Goal: Task Accomplishment & Management: Use online tool/utility

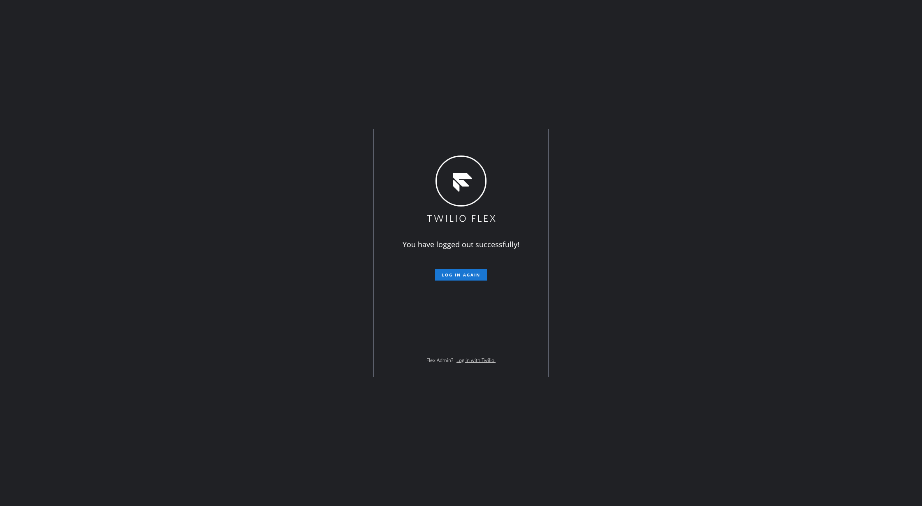
drag, startPoint x: 178, startPoint y: 120, endPoint x: 196, endPoint y: 137, distance: 24.5
click at [178, 120] on div "You have logged out successfully! Log in again Flex Admin? Log in with Twilio." at bounding box center [461, 253] width 922 height 506
click at [462, 271] on button "Log in again" at bounding box center [461, 275] width 52 height 12
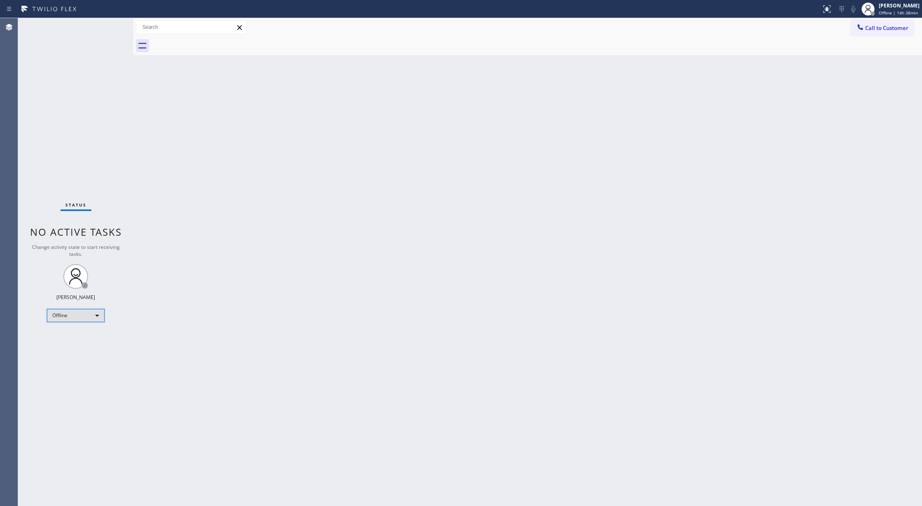
click at [86, 313] on div "Offline" at bounding box center [76, 315] width 58 height 13
click at [84, 336] on li "Available" at bounding box center [75, 338] width 56 height 10
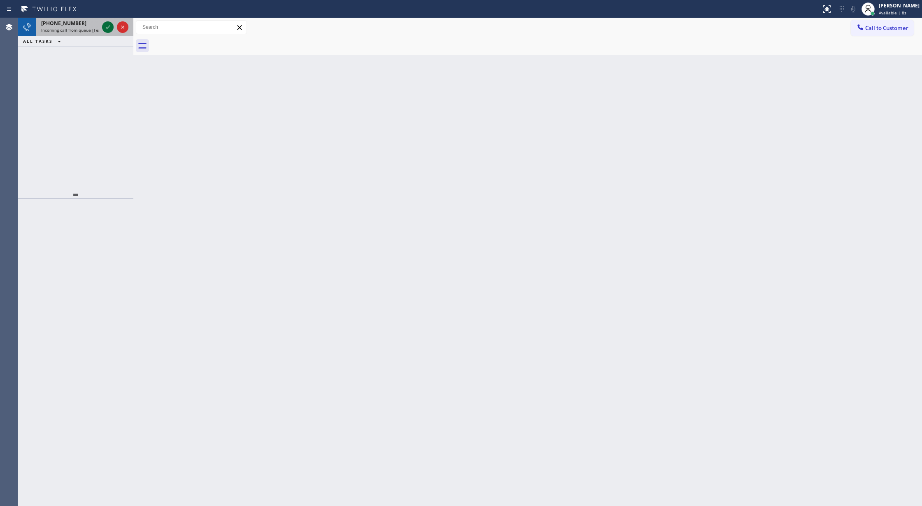
click at [106, 27] on icon at bounding box center [108, 27] width 10 height 10
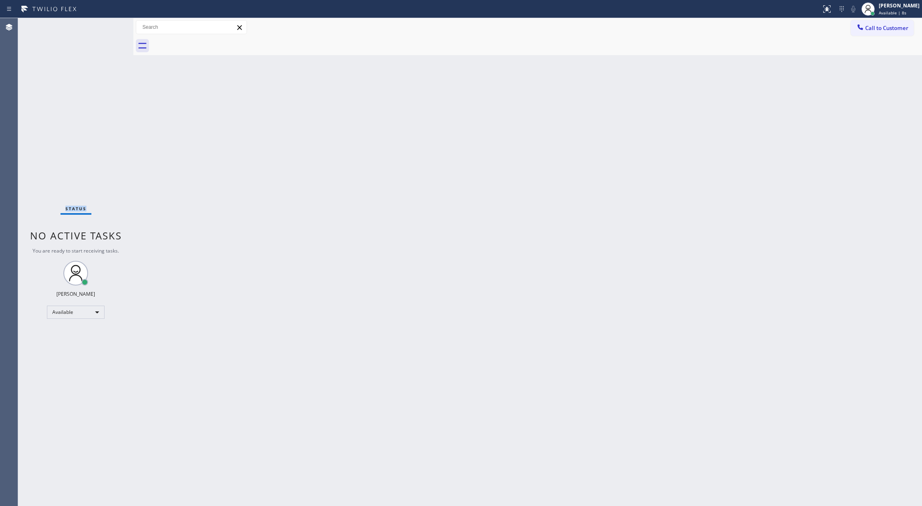
click at [106, 27] on div "Status No active tasks You are ready to start receiving tasks. Lilibeth Pueyo A…" at bounding box center [75, 262] width 115 height 488
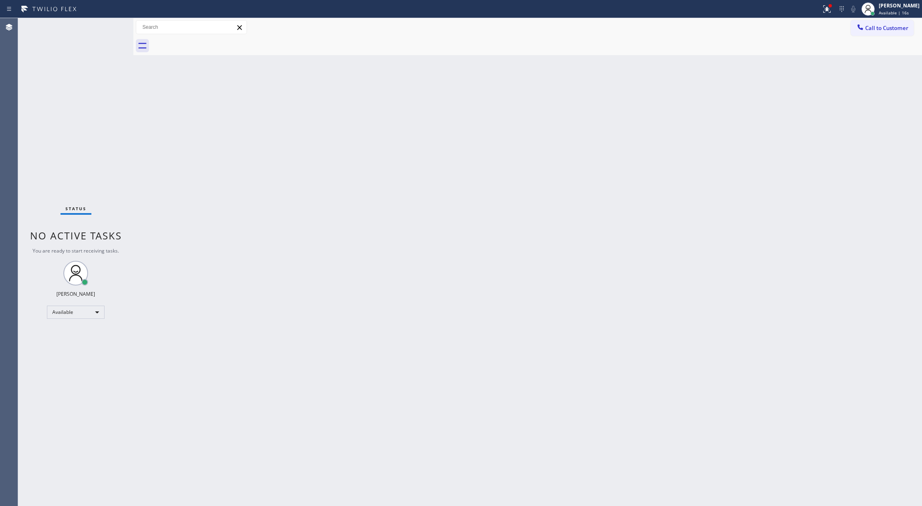
click at [107, 23] on div "Status No active tasks You are ready to start receiving tasks. Lilibeth Pueyo A…" at bounding box center [75, 262] width 115 height 488
click at [113, 26] on div "Status No active tasks You are ready to start receiving tasks. Lilibeth Pueyo A…" at bounding box center [75, 262] width 115 height 488
click at [116, 25] on div "Status No active tasks You are ready to start receiving tasks. Lilibeth Pueyo A…" at bounding box center [75, 262] width 115 height 488
click at [111, 25] on div "Status No active tasks You are ready to start receiving tasks. Lilibeth Pueyo A…" at bounding box center [75, 262] width 115 height 488
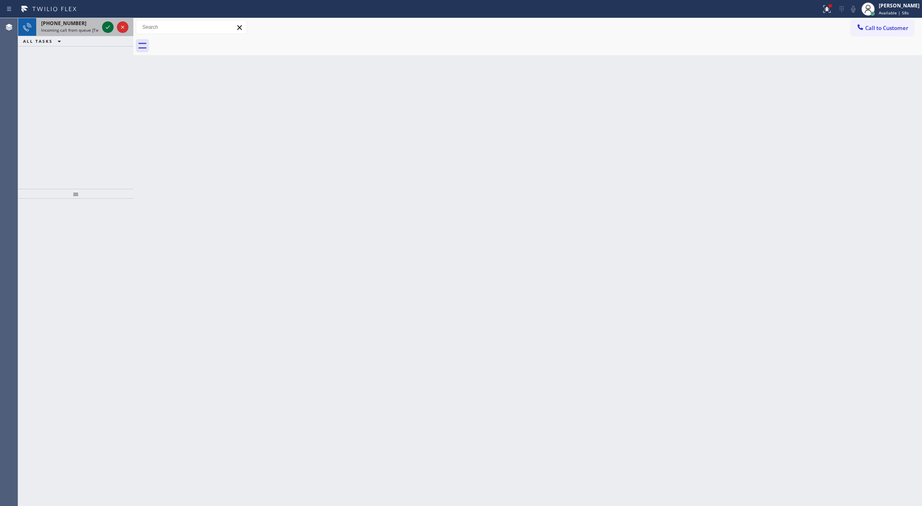
click at [107, 24] on icon at bounding box center [108, 27] width 10 height 10
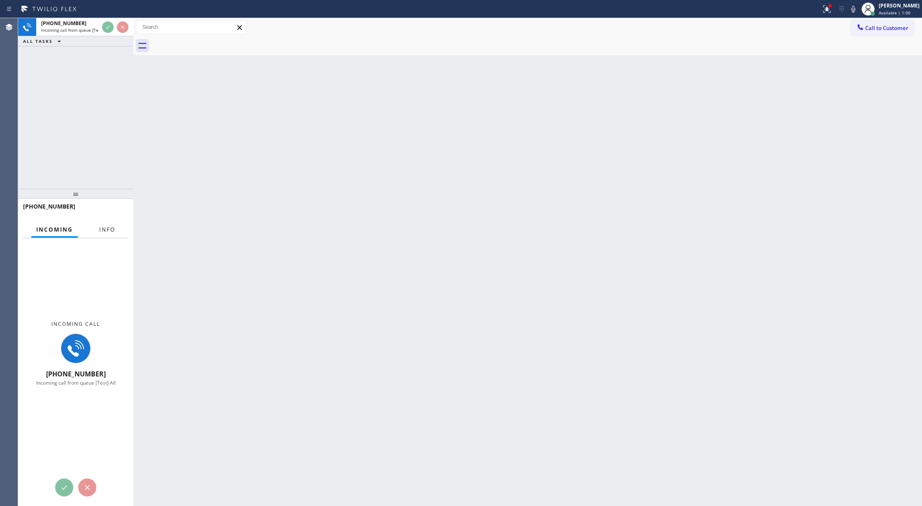
click at [99, 231] on span "Info" at bounding box center [107, 229] width 16 height 7
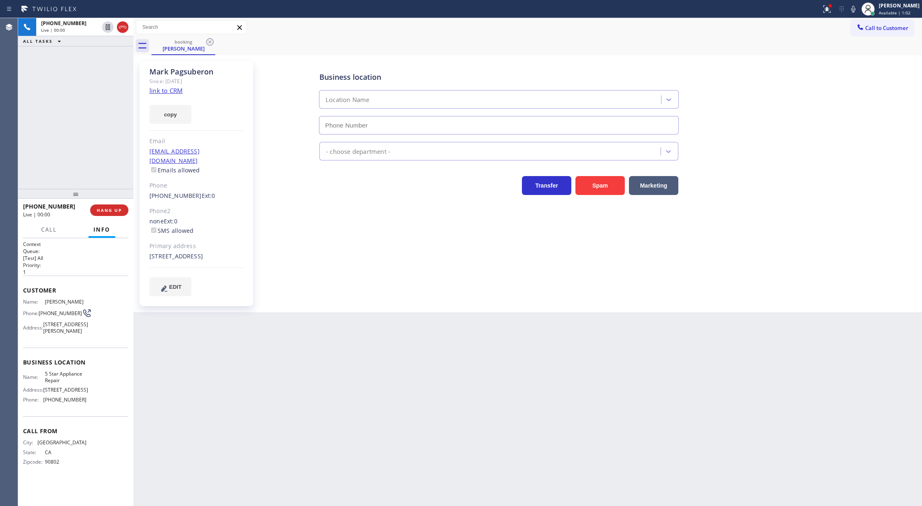
type input "(855) 731-4952"
click at [166, 88] on link "link to CRM" at bounding box center [165, 90] width 33 height 8
click at [857, 9] on icon at bounding box center [854, 9] width 10 height 10
click at [857, 7] on icon at bounding box center [854, 9] width 10 height 10
click at [129, 33] on div at bounding box center [115, 27] width 30 height 18
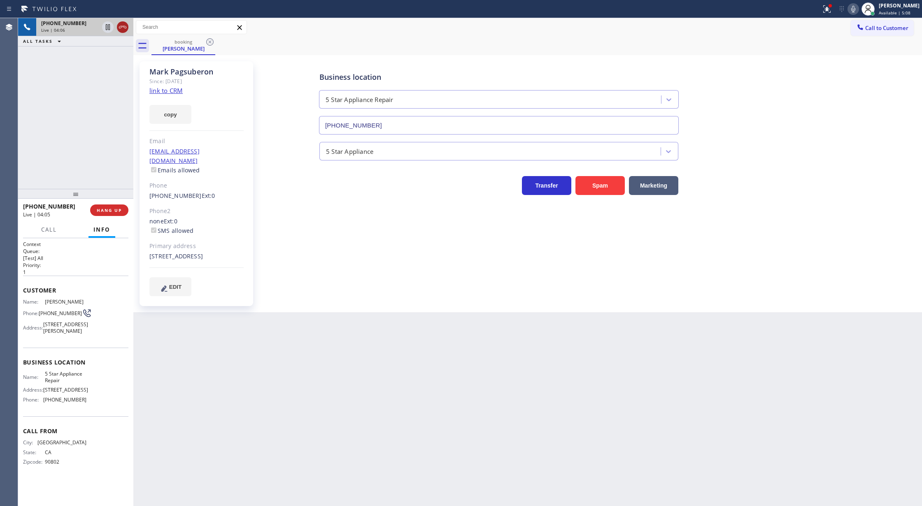
click at [125, 29] on icon at bounding box center [123, 27] width 10 height 10
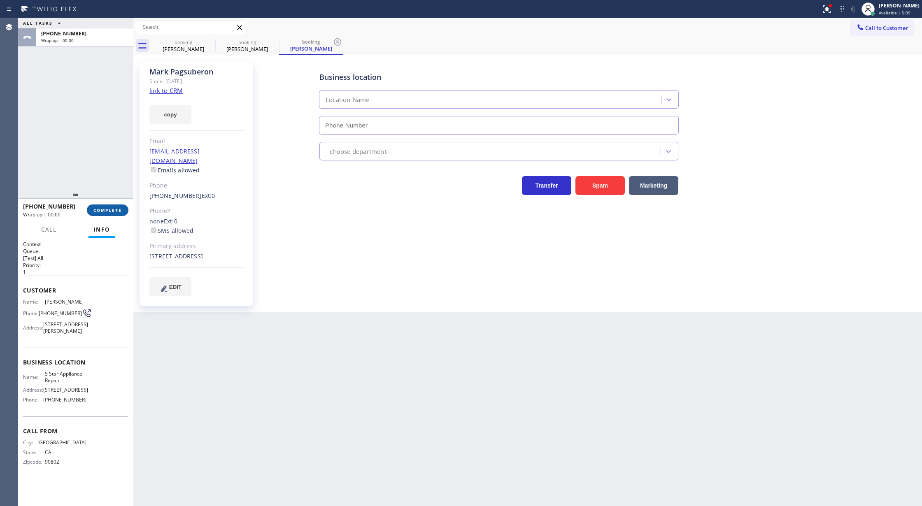
click at [94, 210] on span "COMPLETE" at bounding box center [107, 211] width 28 height 6
type input "(855) 731-4952"
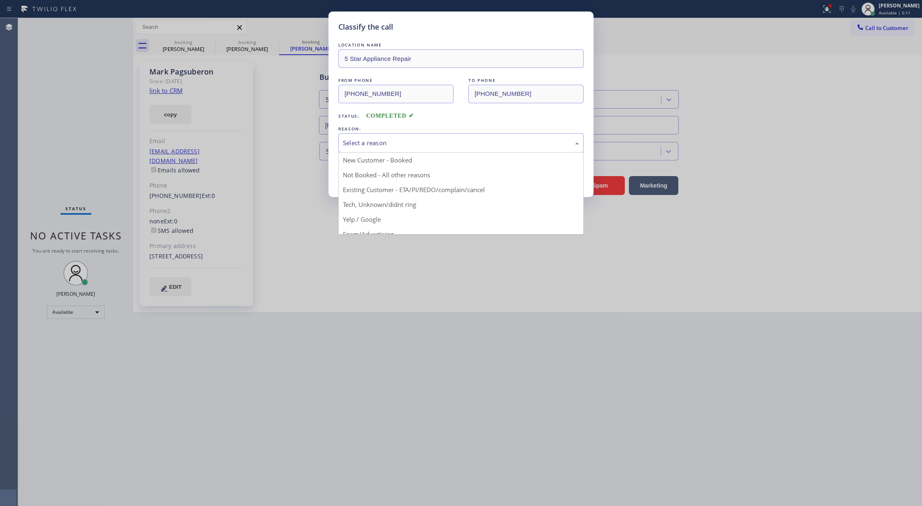
drag, startPoint x: 376, startPoint y: 142, endPoint x: 371, endPoint y: 182, distance: 39.8
click at [374, 142] on div "Select a reason" at bounding box center [461, 142] width 236 height 9
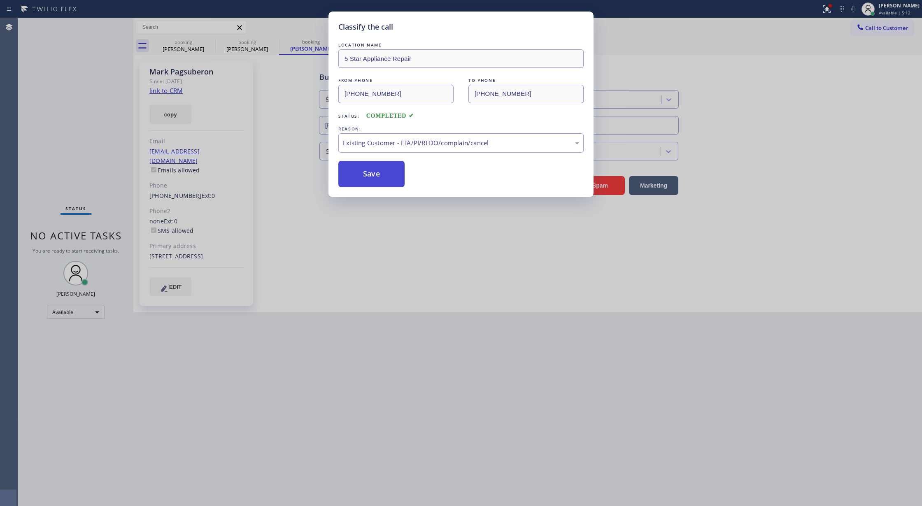
click at [364, 173] on button "Save" at bounding box center [371, 174] width 66 height 26
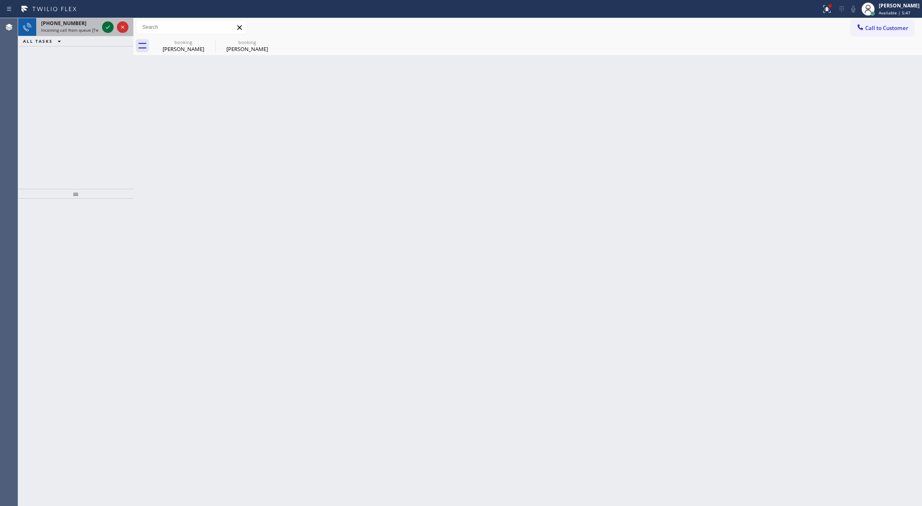
click at [107, 26] on icon at bounding box center [108, 27] width 10 height 10
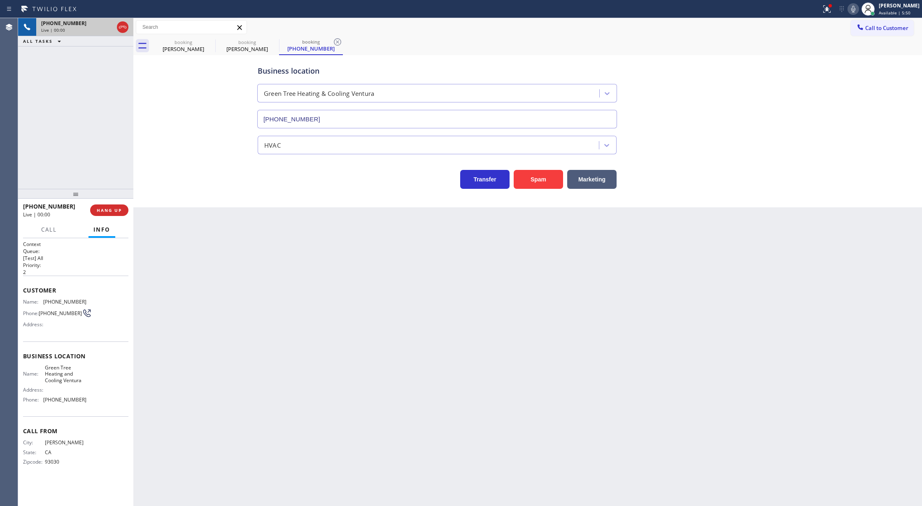
type input "(805) 659-8414"
click at [541, 175] on button "Spam" at bounding box center [538, 179] width 49 height 19
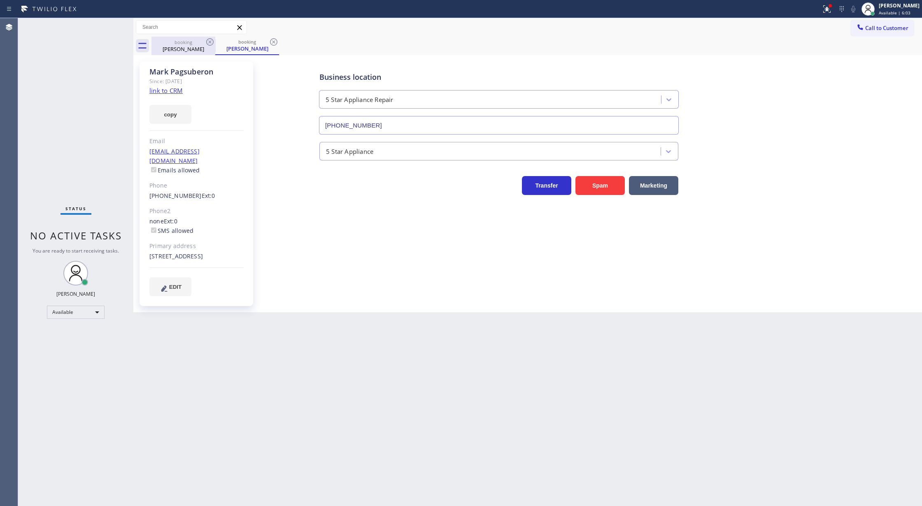
drag, startPoint x: 180, startPoint y: 39, endPoint x: 195, endPoint y: 46, distance: 16.6
click at [180, 39] on div "booking" at bounding box center [183, 42] width 62 height 6
click at [208, 43] on icon at bounding box center [210, 42] width 10 height 10
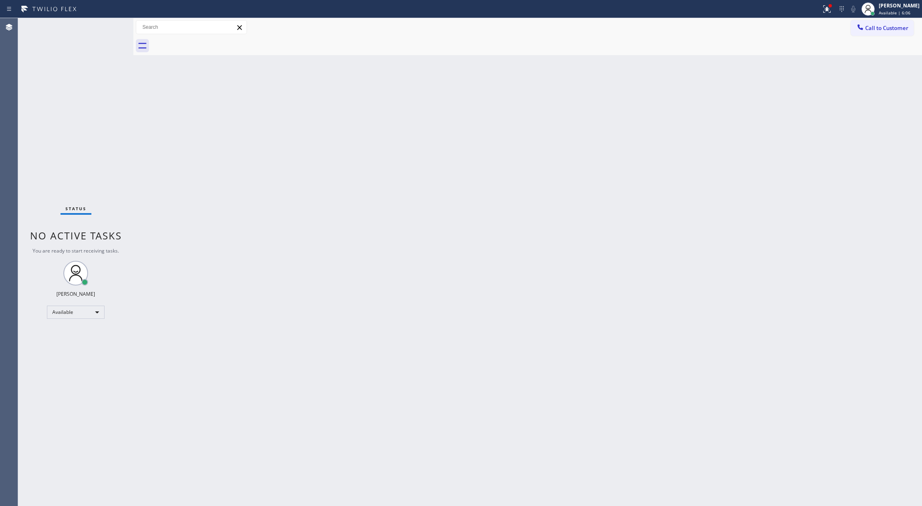
click at [110, 28] on div "Status No active tasks You are ready to start receiving tasks. Lilibeth Pueyo A…" at bounding box center [75, 262] width 115 height 488
click at [114, 22] on div "Status No active tasks You are ready to start receiving tasks. Lilibeth Pueyo A…" at bounding box center [75, 262] width 115 height 488
click at [109, 27] on div "Status No active tasks You are ready to start receiving tasks. Lilibeth Pueyo A…" at bounding box center [75, 262] width 115 height 488
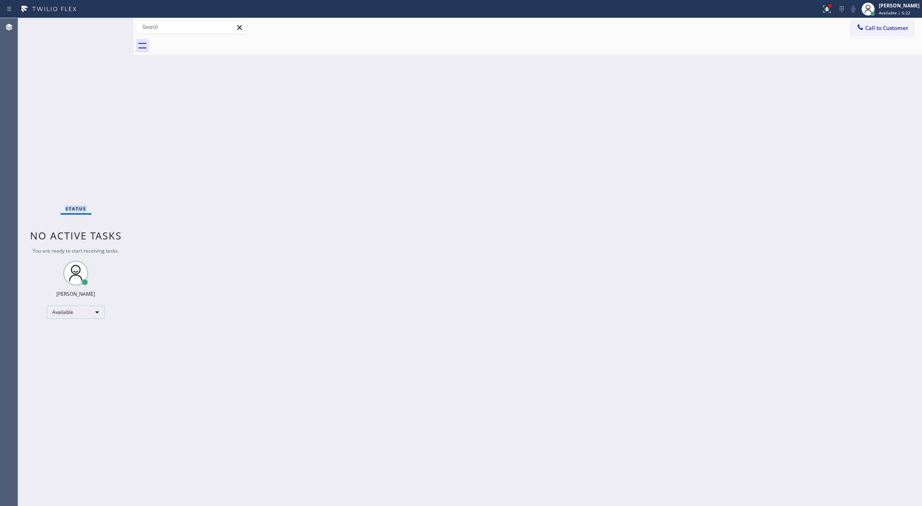
click at [109, 27] on div "Status No active tasks You are ready to start receiving tasks. Lilibeth Pueyo A…" at bounding box center [75, 262] width 115 height 488
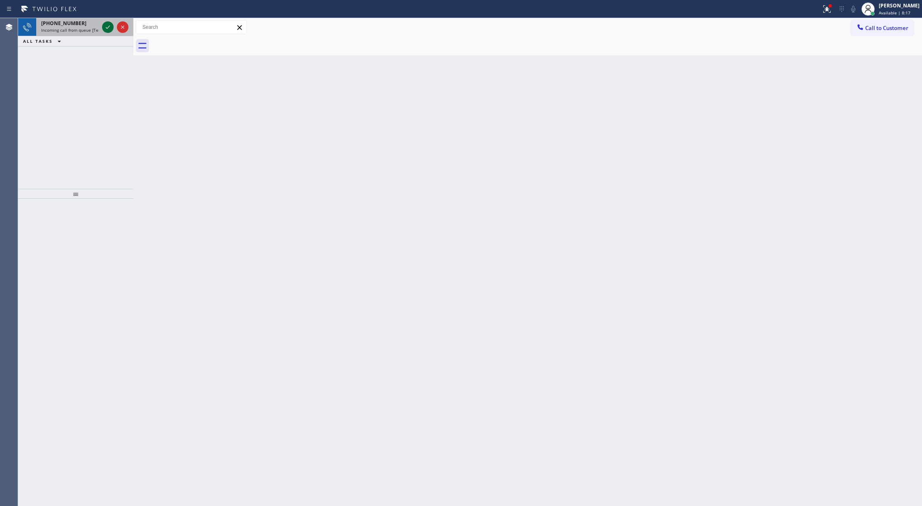
click at [111, 27] on icon at bounding box center [108, 27] width 10 height 10
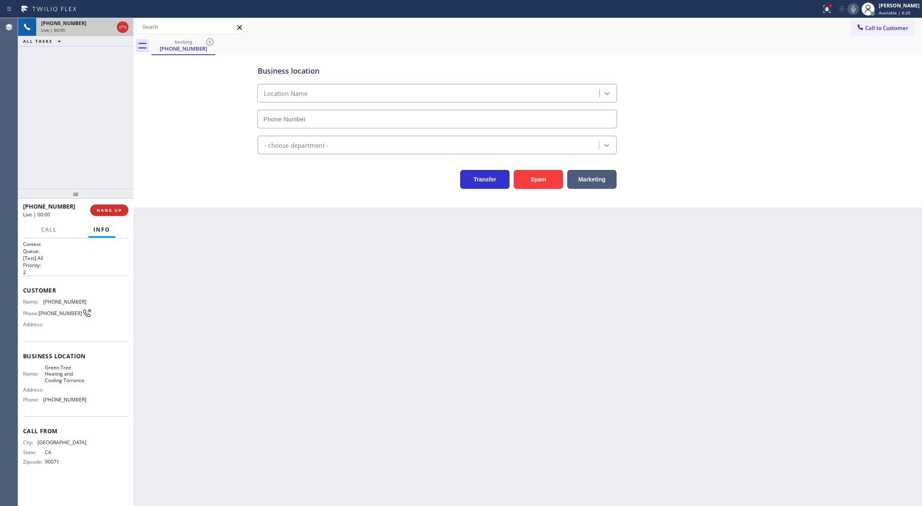
type input "(310) 361-1106"
click at [533, 177] on button "Spam" at bounding box center [538, 179] width 49 height 19
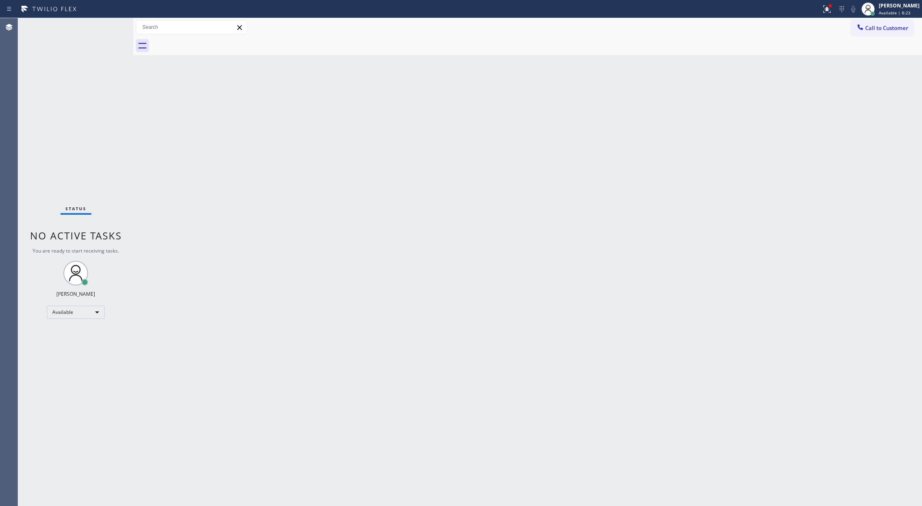
click at [111, 26] on div "Status No active tasks You are ready to start receiving tasks. Lilibeth Pueyo A…" at bounding box center [75, 262] width 115 height 488
click at [111, 24] on div "Status No active tasks You are ready to start receiving tasks. Lilibeth Pueyo A…" at bounding box center [75, 262] width 115 height 488
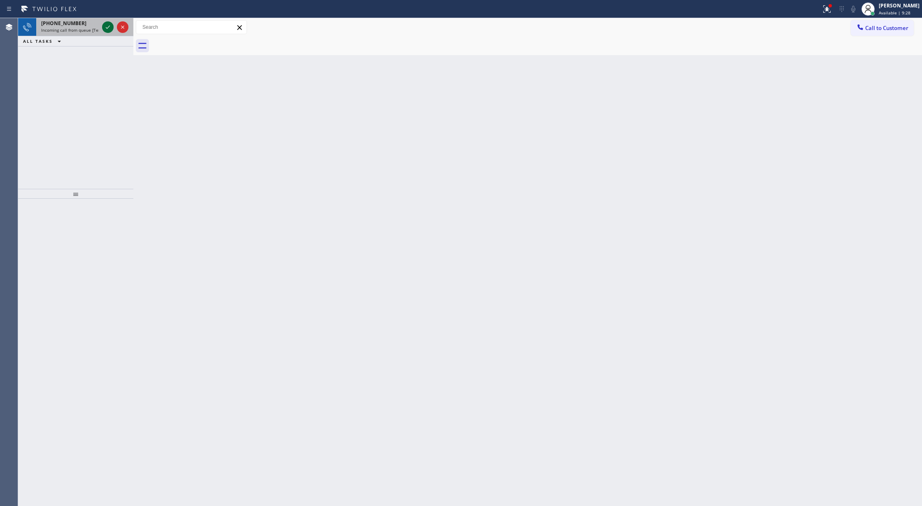
click at [104, 28] on icon at bounding box center [108, 27] width 10 height 10
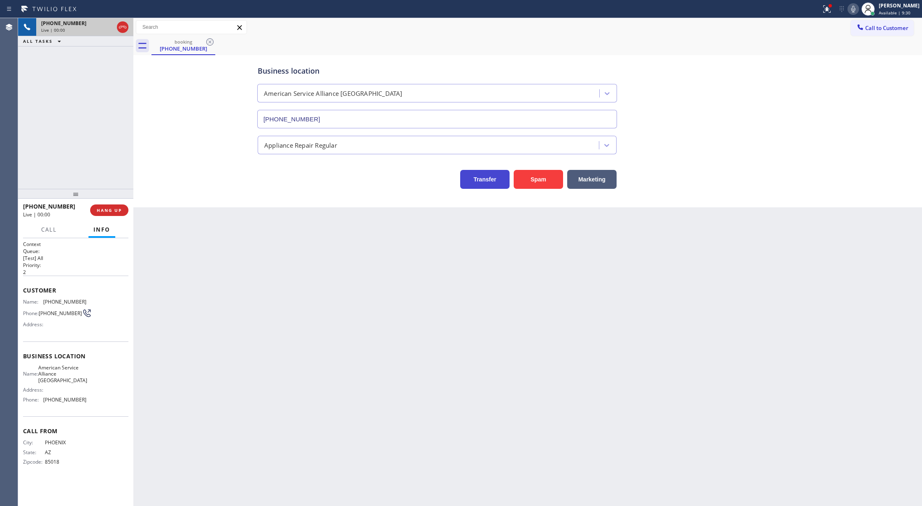
type input "(480) 588-0200"
click at [543, 172] on button "Spam" at bounding box center [538, 179] width 49 height 19
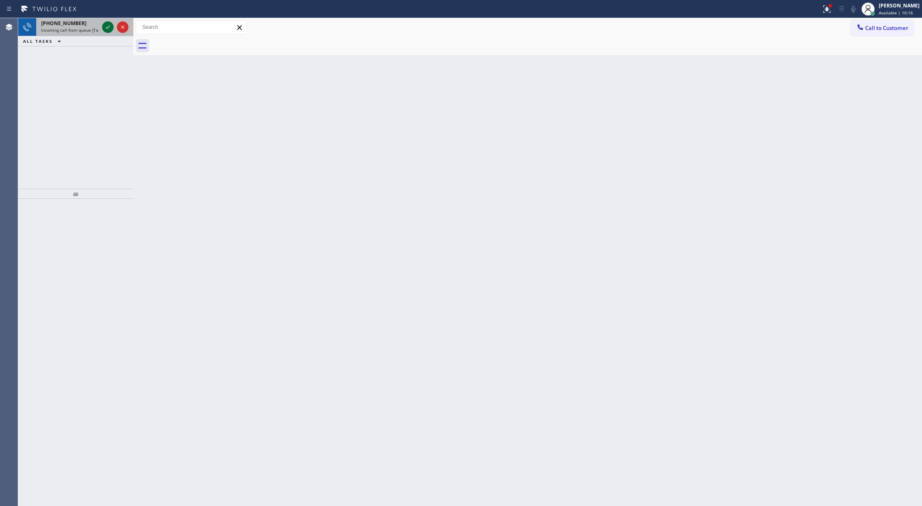
click at [105, 27] on icon at bounding box center [108, 27] width 10 height 10
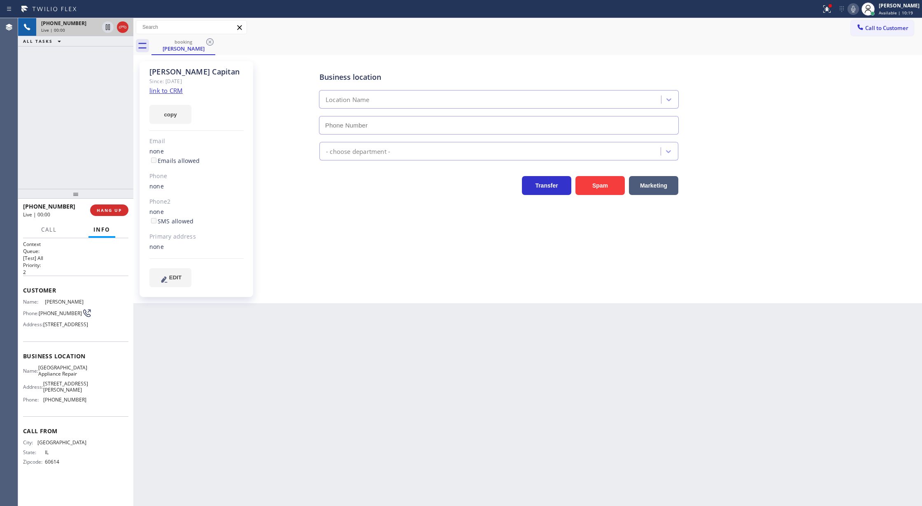
type input "(773) 830-4668"
click at [166, 92] on link "link to CRM" at bounding box center [165, 90] width 33 height 8
click at [125, 28] on icon at bounding box center [122, 27] width 7 height 2
click at [104, 211] on span "COMPLETE" at bounding box center [107, 211] width 28 height 6
type input "(773) 830-4668"
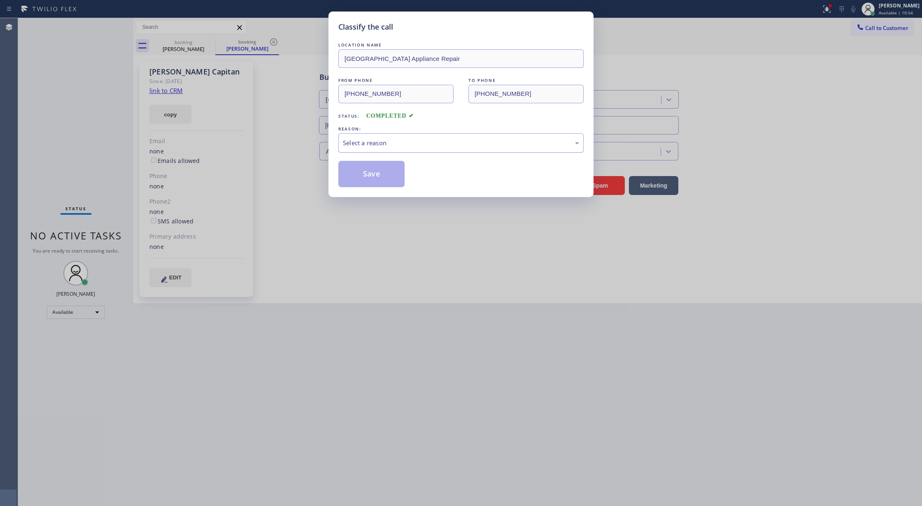
click at [375, 148] on div "Select a reason" at bounding box center [461, 142] width 236 height 9
click at [374, 168] on button "Save" at bounding box center [371, 174] width 66 height 26
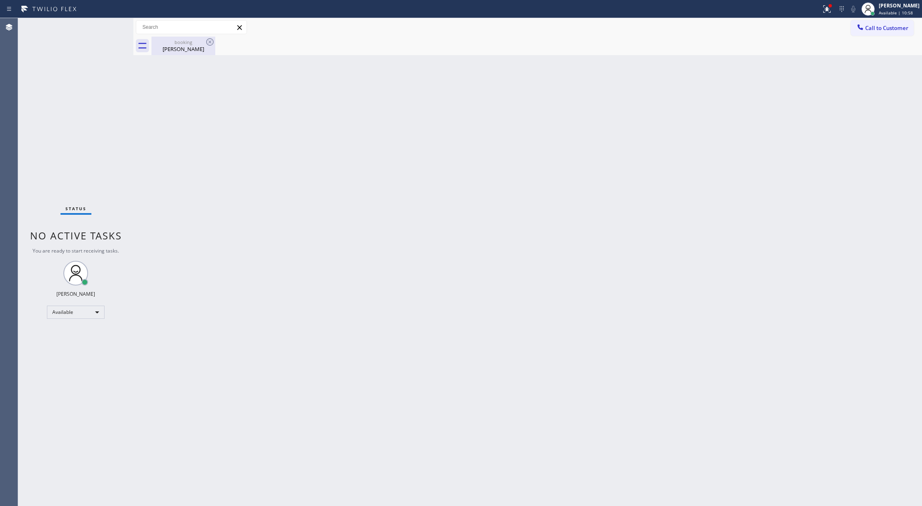
click at [177, 39] on div "booking" at bounding box center [183, 42] width 62 height 6
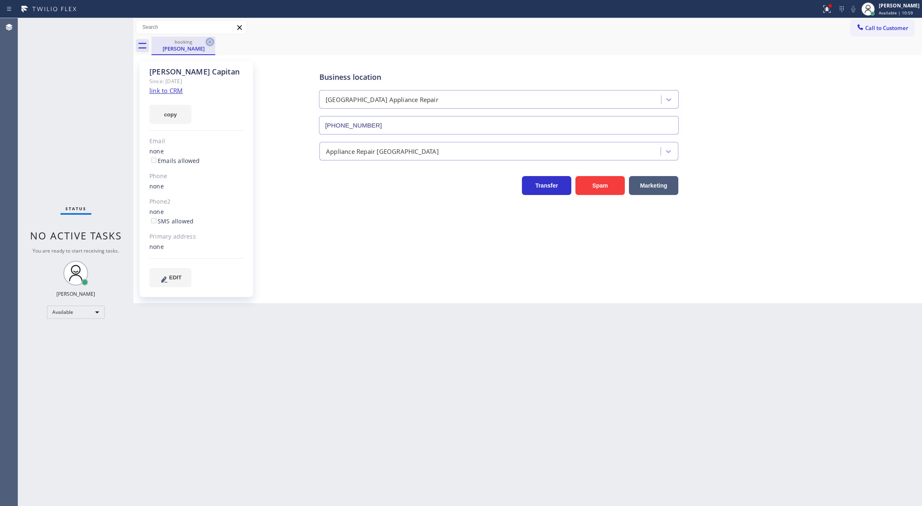
click at [211, 42] on icon at bounding box center [210, 42] width 10 height 10
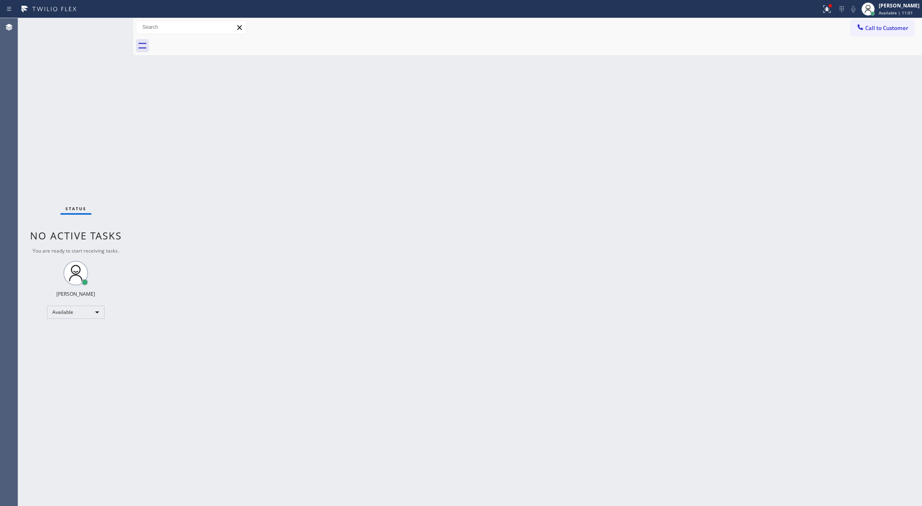
click at [110, 22] on div "Status No active tasks You are ready to start receiving tasks. Lilibeth Pueyo A…" at bounding box center [75, 262] width 115 height 488
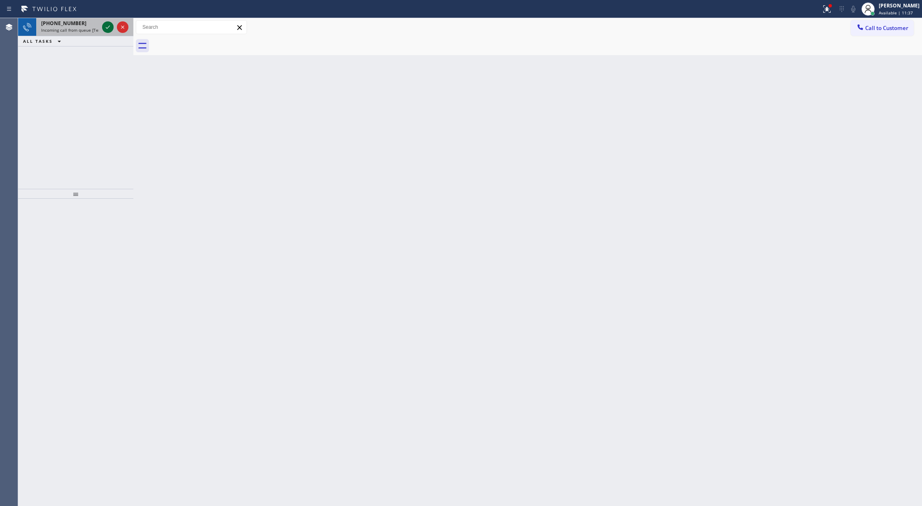
click at [106, 27] on icon at bounding box center [108, 27] width 10 height 10
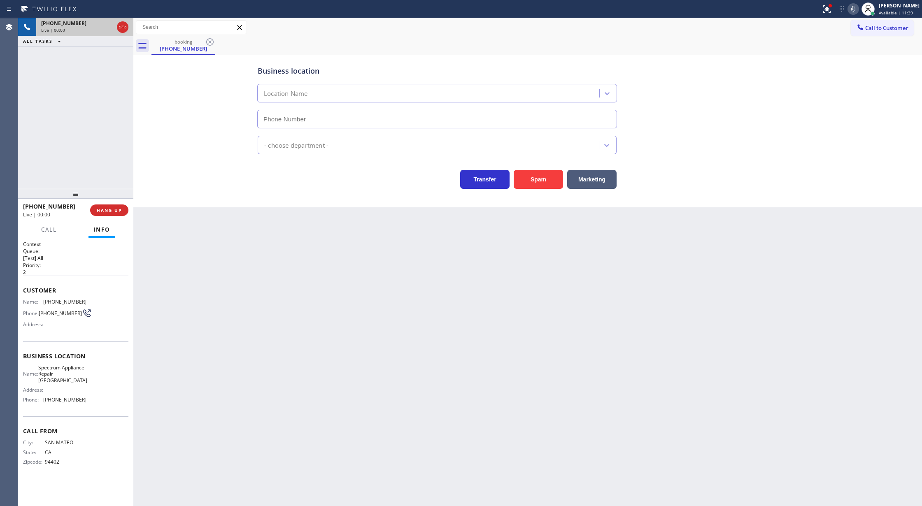
type input "(650) 800-8959"
click at [541, 182] on button "Spam" at bounding box center [538, 179] width 49 height 19
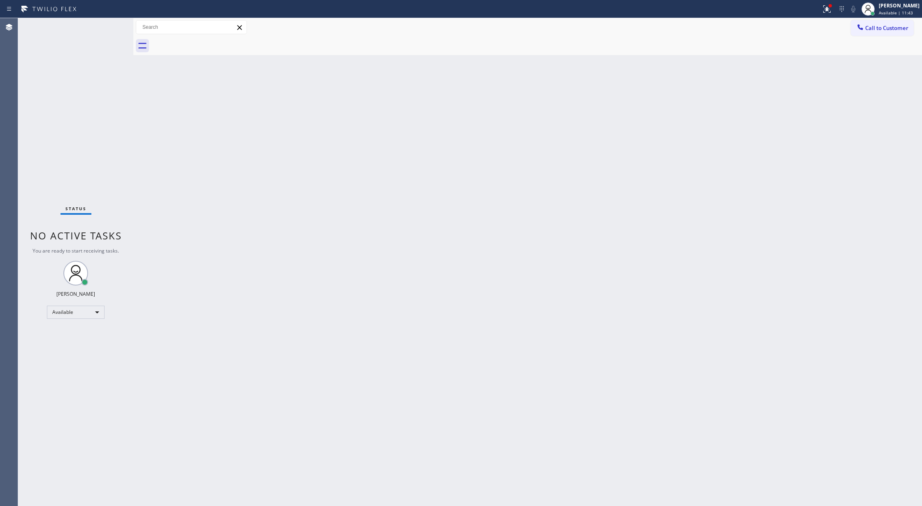
click at [108, 25] on div "Status No active tasks You are ready to start receiving tasks. Lilibeth Pueyo A…" at bounding box center [75, 262] width 115 height 488
click at [110, 24] on div "Status No active tasks You are ready to start receiving tasks. Lilibeth Pueyo A…" at bounding box center [75, 262] width 115 height 488
click at [111, 25] on div "Status No active tasks You are ready to start receiving tasks. Lilibeth Pueyo A…" at bounding box center [75, 262] width 115 height 488
click at [114, 25] on div "Status No active tasks You are ready to start receiving tasks. Lilibeth Pueyo A…" at bounding box center [75, 262] width 115 height 488
click at [112, 24] on div "Status No active tasks You are ready to start receiving tasks. Lilibeth Pueyo A…" at bounding box center [75, 262] width 115 height 488
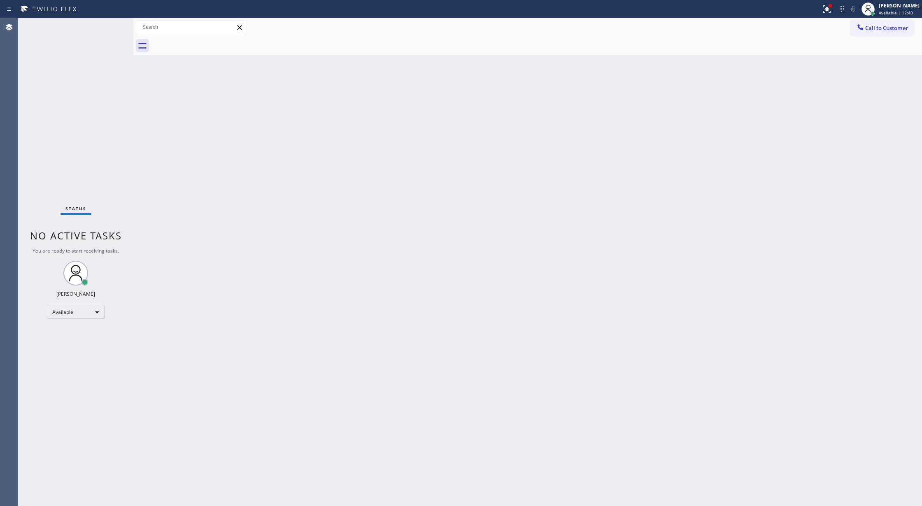
click at [112, 25] on div "Status No active tasks You are ready to start receiving tasks. Lilibeth Pueyo A…" at bounding box center [75, 262] width 115 height 488
click at [111, 23] on div "Status No active tasks You are ready to start receiving tasks. Lilibeth Pueyo A…" at bounding box center [75, 262] width 115 height 488
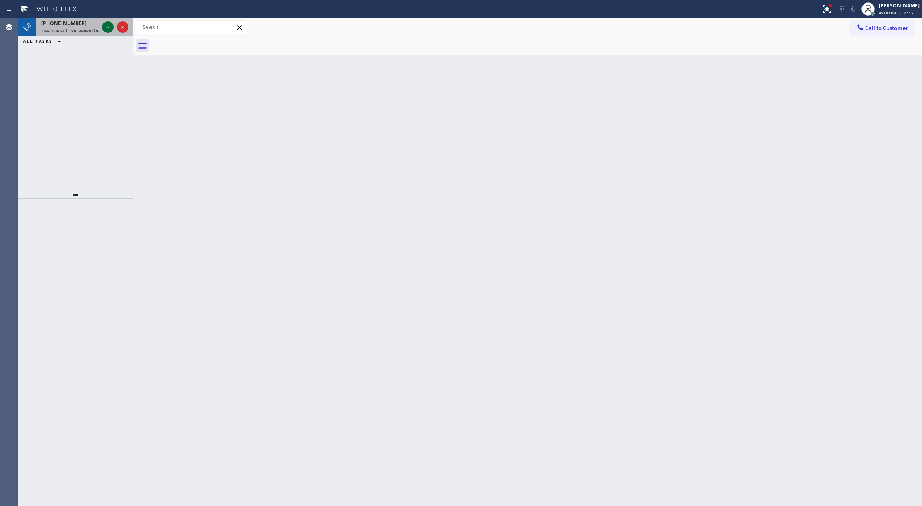
click at [106, 23] on icon at bounding box center [108, 27] width 10 height 10
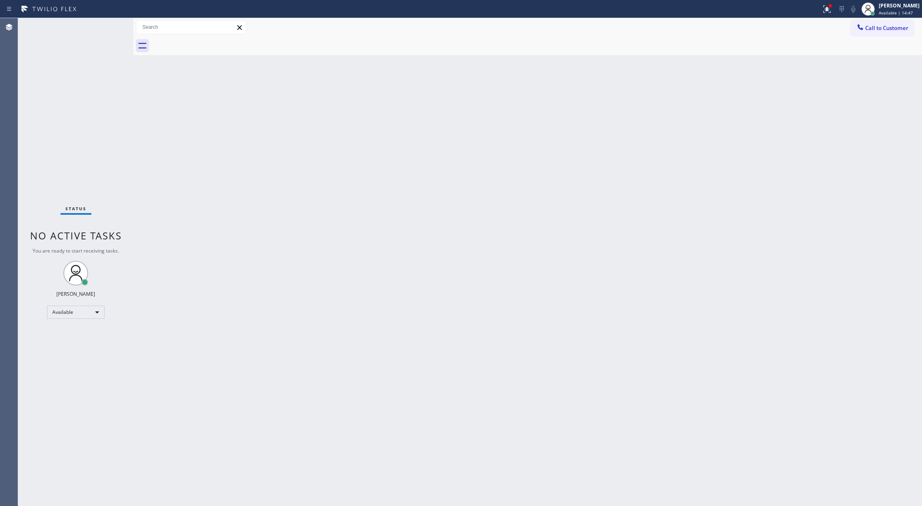
click at [113, 24] on div "Status No active tasks You are ready to start receiving tasks. Lilibeth Pueyo A…" at bounding box center [75, 262] width 115 height 488
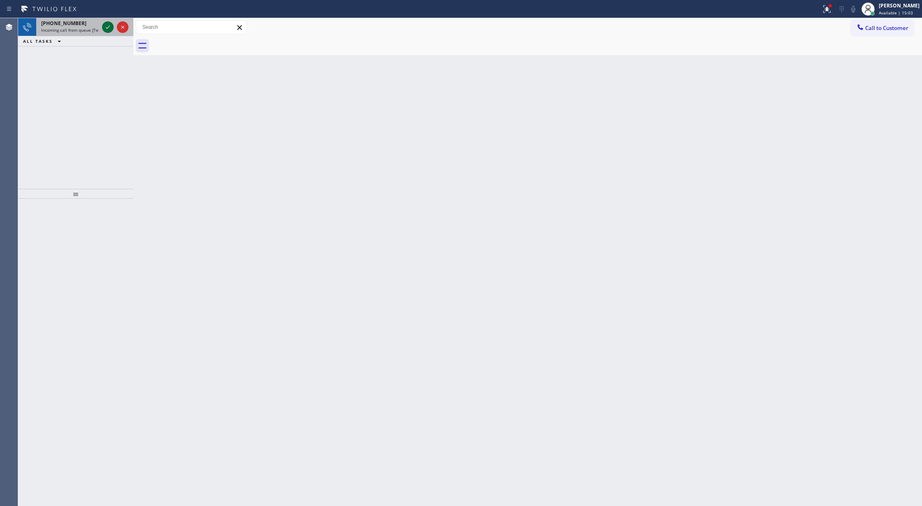
click at [106, 27] on icon at bounding box center [108, 27] width 10 height 10
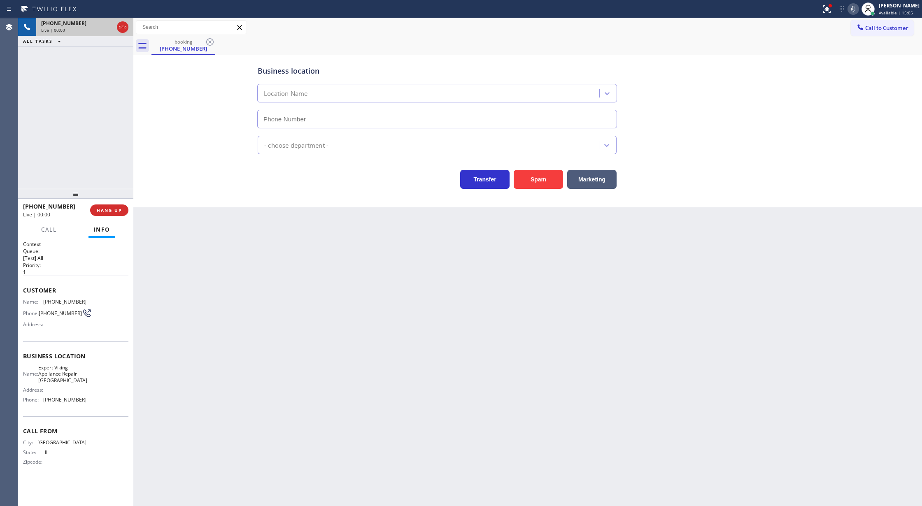
type input "(224) 246-8372"
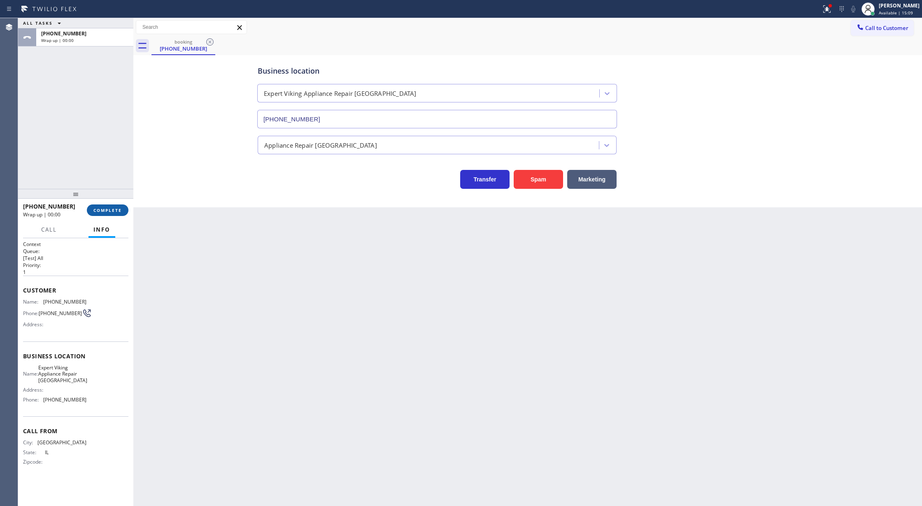
click at [106, 208] on span "COMPLETE" at bounding box center [107, 211] width 28 height 6
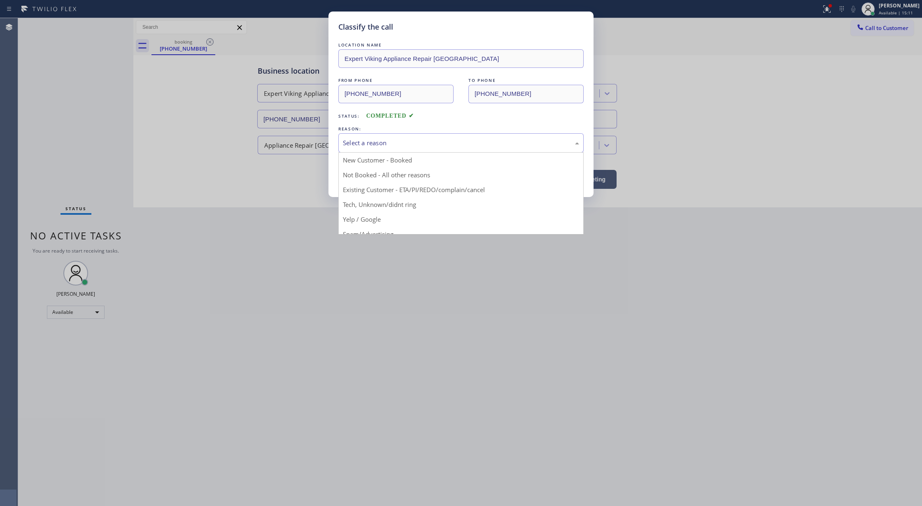
click at [390, 141] on div "Select a reason" at bounding box center [461, 142] width 236 height 9
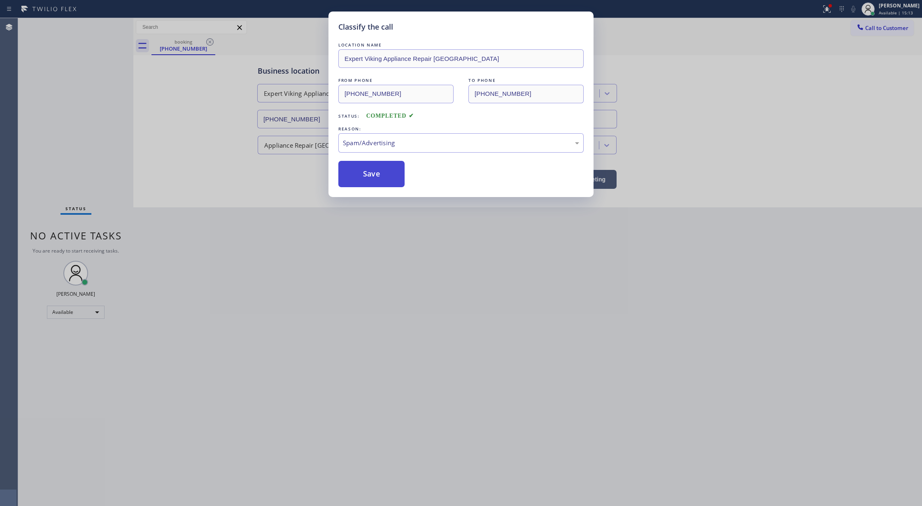
click at [366, 177] on button "Save" at bounding box center [371, 174] width 66 height 26
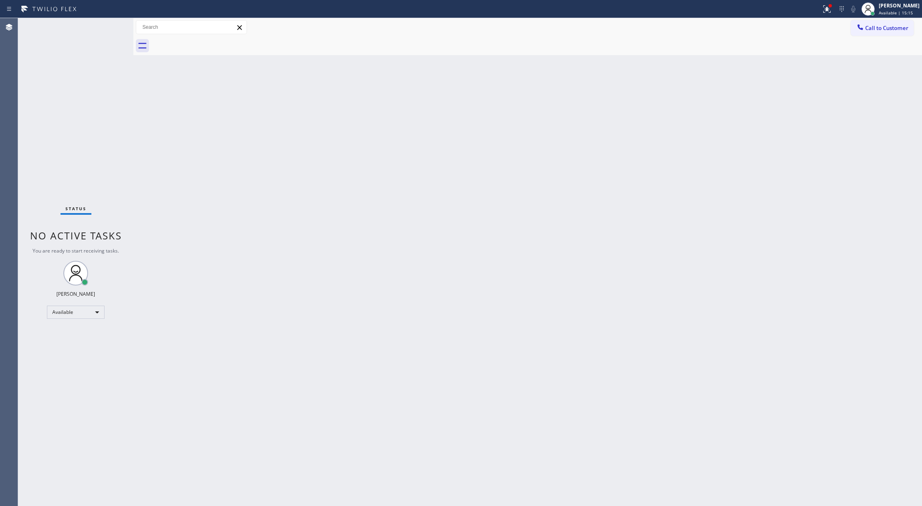
click at [109, 25] on div "Status No active tasks You are ready to start receiving tasks. Lilibeth Pueyo A…" at bounding box center [75, 262] width 115 height 488
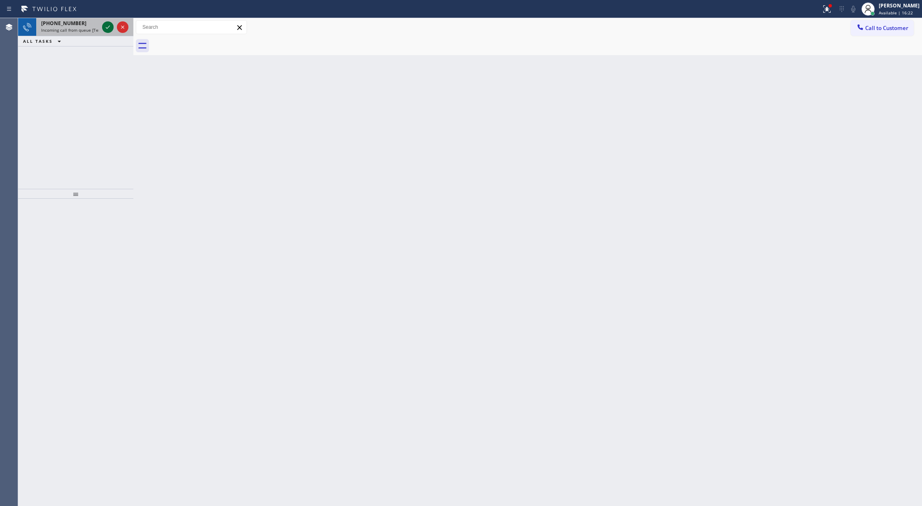
click at [109, 25] on icon at bounding box center [108, 27] width 10 height 10
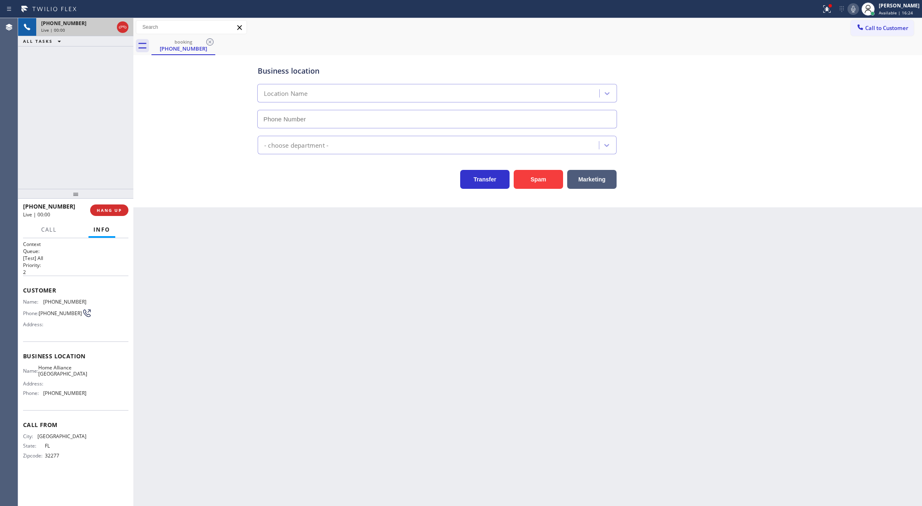
type input "(904) 351-0757"
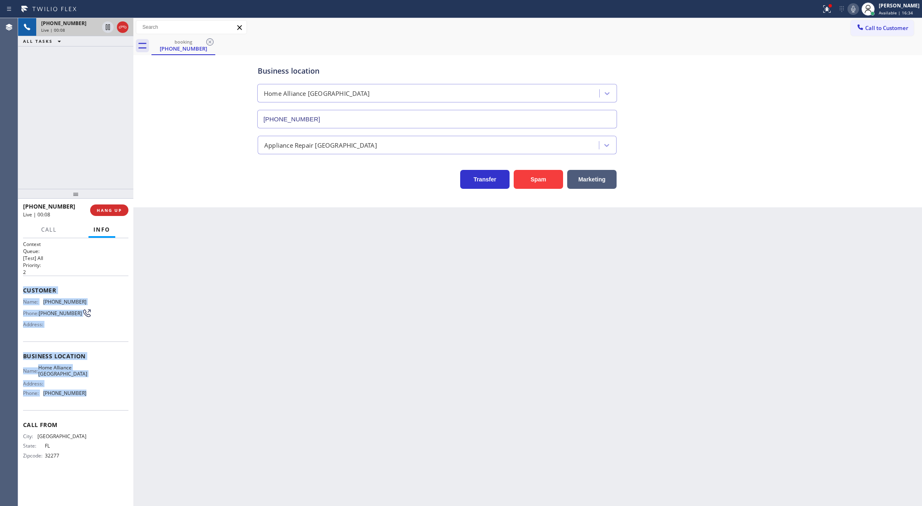
copy div "Customer Name: (904) 742-9098 Phone: (904) 742-9098 Address: Business location …"
drag, startPoint x: 22, startPoint y: 289, endPoint x: 79, endPoint y: 405, distance: 129.5
click at [79, 405] on div "Context Queue: [Test] All Priority: 2 Customer Name: (904) 742-9098 Phone: (904…" at bounding box center [75, 372] width 115 height 268
click at [119, 28] on icon at bounding box center [123, 27] width 10 height 10
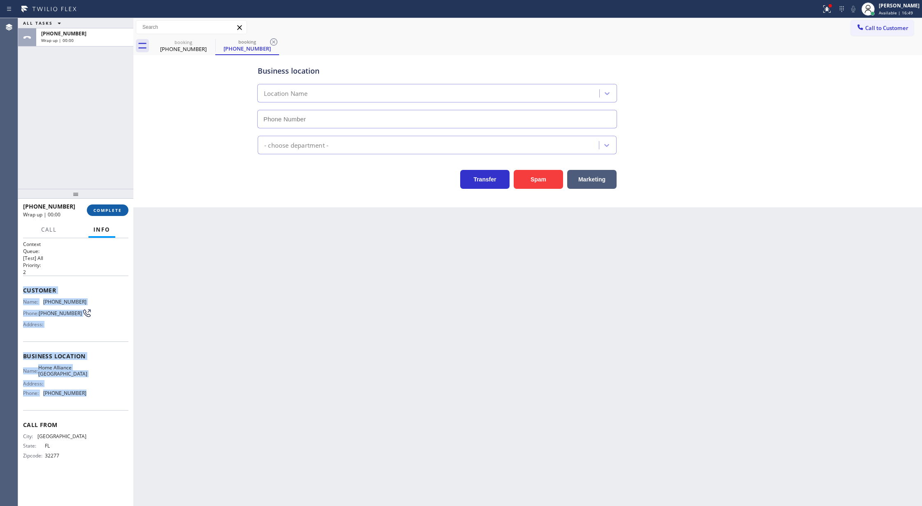
click at [112, 208] on span "COMPLETE" at bounding box center [107, 211] width 28 height 6
type input "(904) 351-0757"
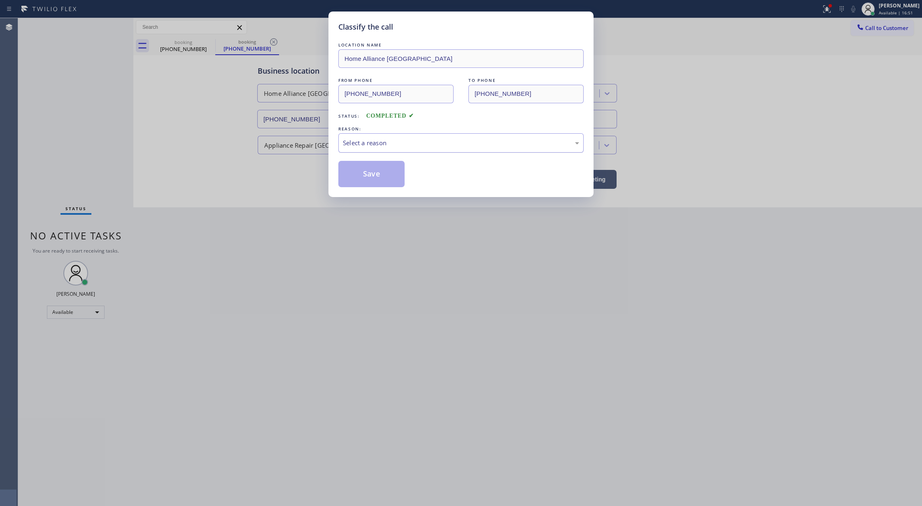
click at [373, 140] on div "Select a reason" at bounding box center [461, 142] width 236 height 9
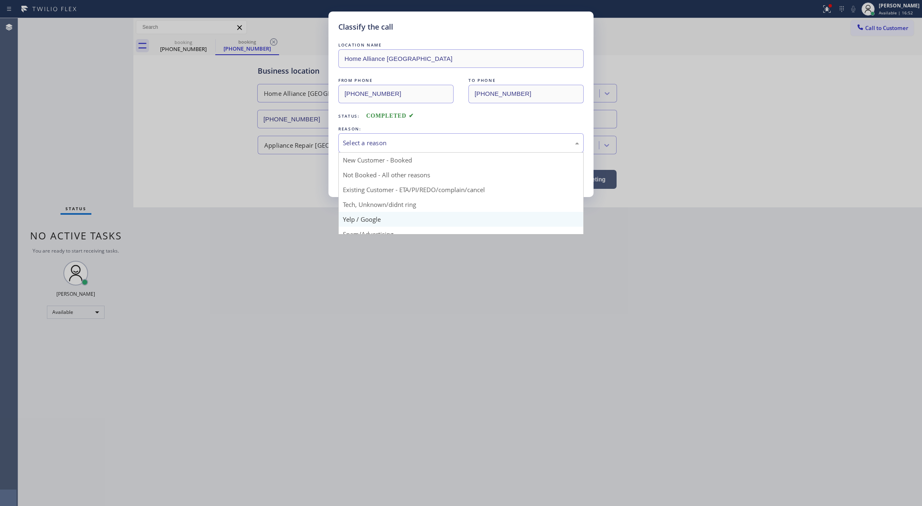
scroll to position [52, 0]
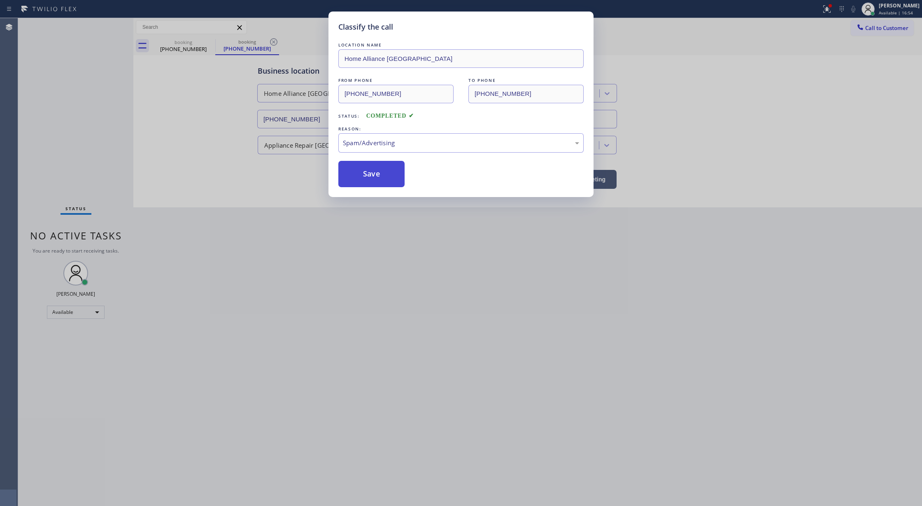
click at [367, 177] on button "Save" at bounding box center [371, 174] width 66 height 26
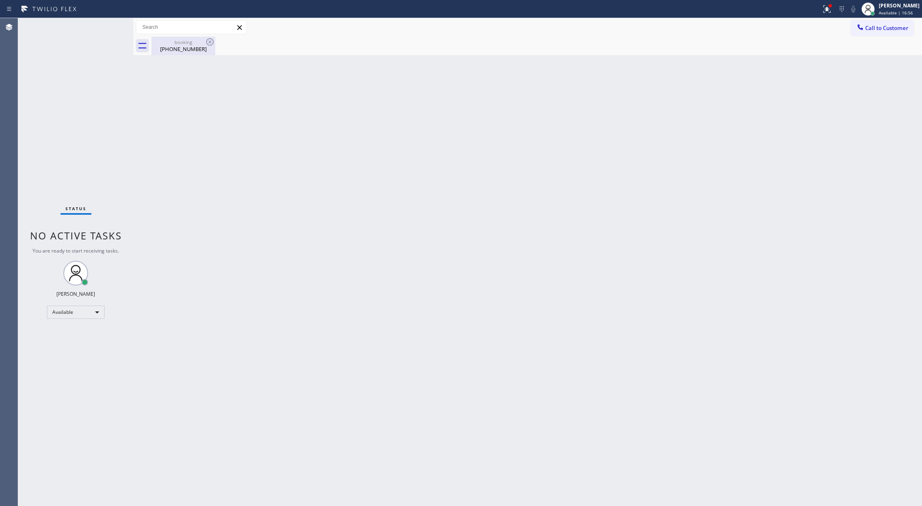
click at [195, 50] on div "(904) 742-9098" at bounding box center [183, 48] width 62 height 7
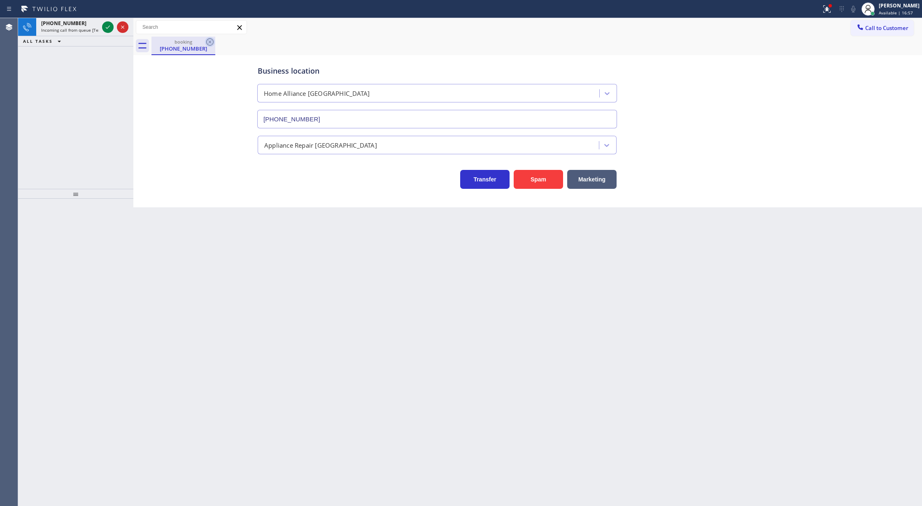
click at [208, 43] on icon at bounding box center [210, 42] width 10 height 10
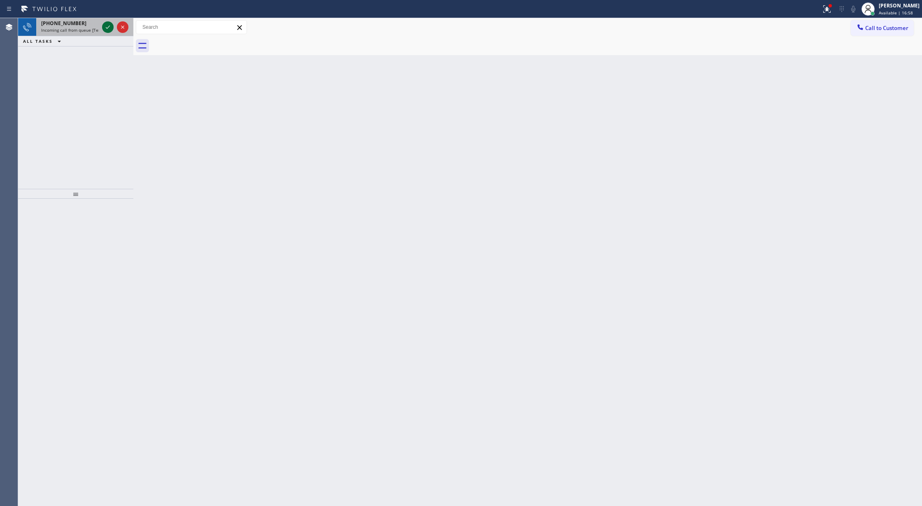
click at [105, 27] on icon at bounding box center [108, 27] width 10 height 10
click at [106, 26] on icon at bounding box center [108, 27] width 10 height 10
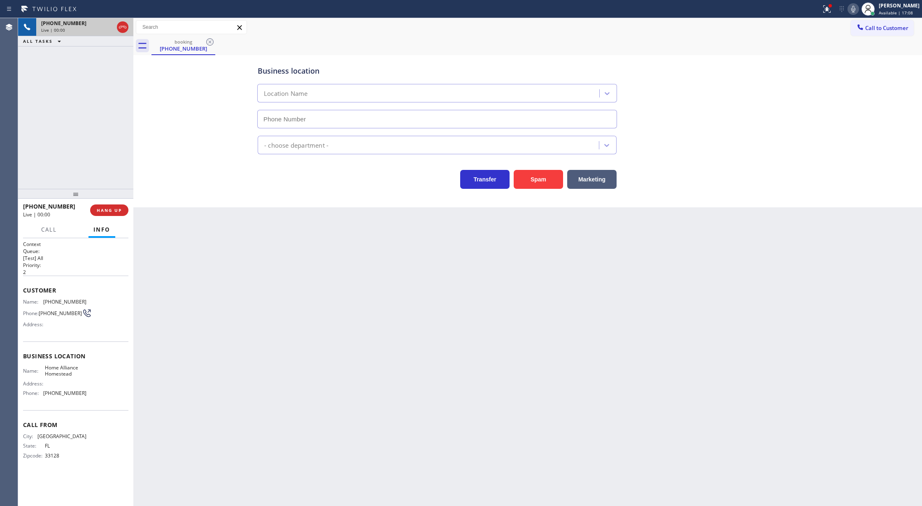
type input "(305) 501-8647"
click at [123, 26] on icon at bounding box center [123, 27] width 10 height 10
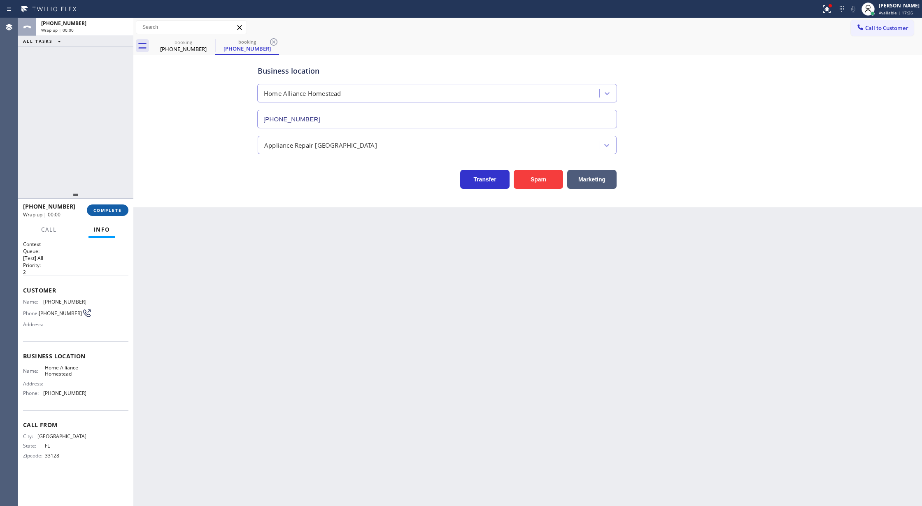
type input "(305) 501-8647"
click at [99, 210] on span "COMPLETE" at bounding box center [107, 211] width 28 height 6
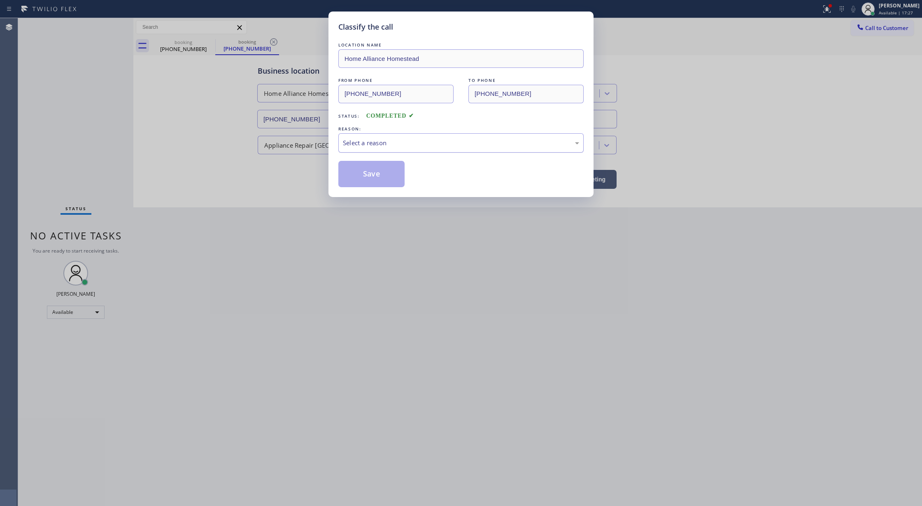
click at [374, 150] on div "Select a reason" at bounding box center [460, 142] width 245 height 19
click at [366, 175] on button "Save" at bounding box center [371, 174] width 66 height 26
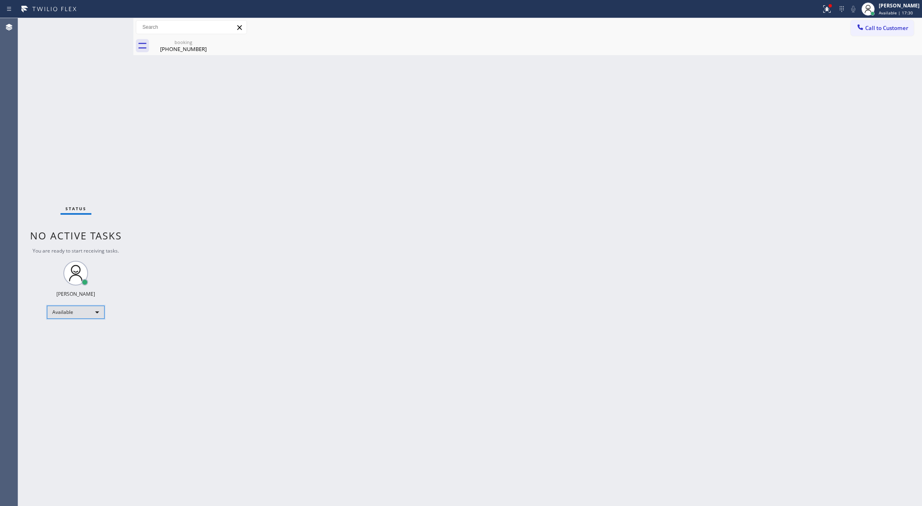
click at [96, 311] on div "Available" at bounding box center [76, 312] width 58 height 13
click at [91, 345] on li "Unavailable" at bounding box center [75, 345] width 56 height 10
click at [98, 318] on div "Unavailable" at bounding box center [76, 315] width 58 height 13
click at [195, 337] on div at bounding box center [461, 253] width 922 height 506
click at [95, 316] on div "Unavailable" at bounding box center [76, 315] width 58 height 13
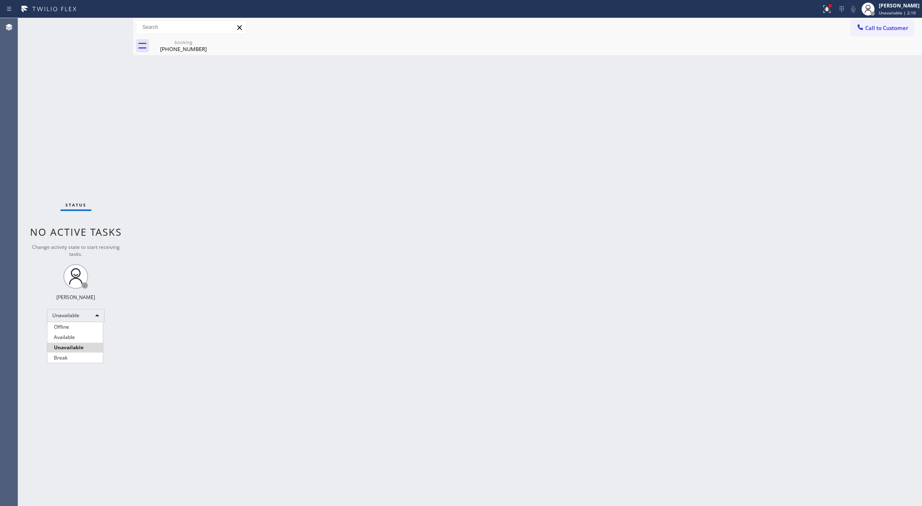
click at [180, 323] on div at bounding box center [461, 253] width 922 height 506
click at [86, 322] on div "Unavailable" at bounding box center [76, 315] width 58 height 13
click at [183, 357] on div at bounding box center [461, 253] width 922 height 506
drag, startPoint x: 148, startPoint y: 429, endPoint x: 179, endPoint y: 436, distance: 31.5
click at [148, 429] on div "Back to Dashboard Change Sender ID Customers Technicians Select a contact Outbo…" at bounding box center [527, 262] width 789 height 488
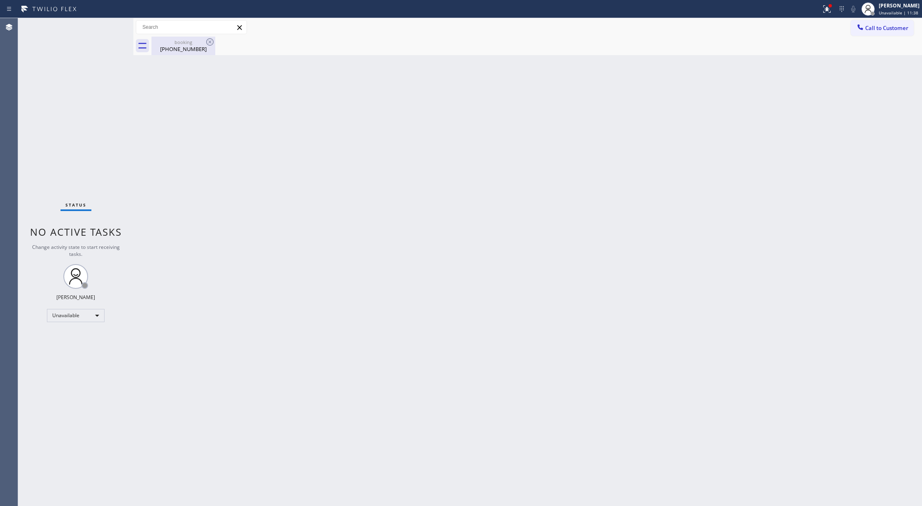
click at [188, 45] on div "(786) 319-7818" at bounding box center [183, 48] width 62 height 7
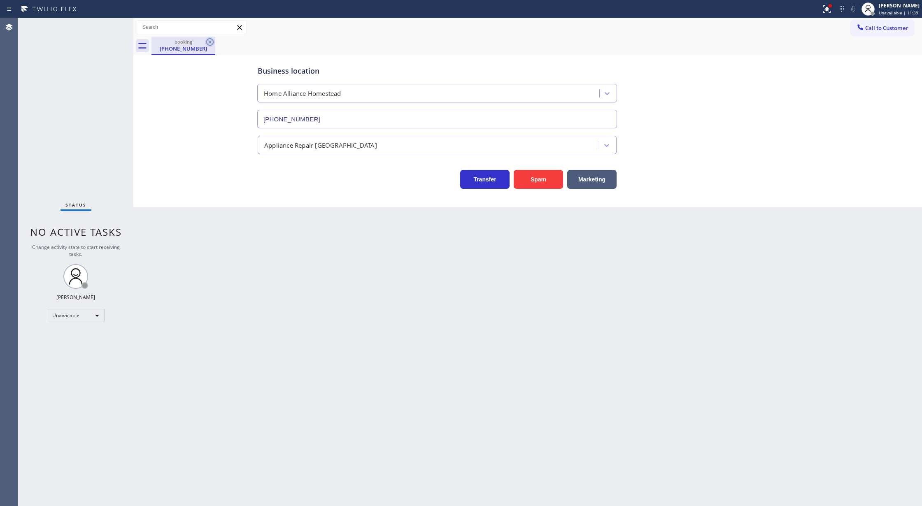
click at [211, 42] on icon at bounding box center [210, 42] width 10 height 10
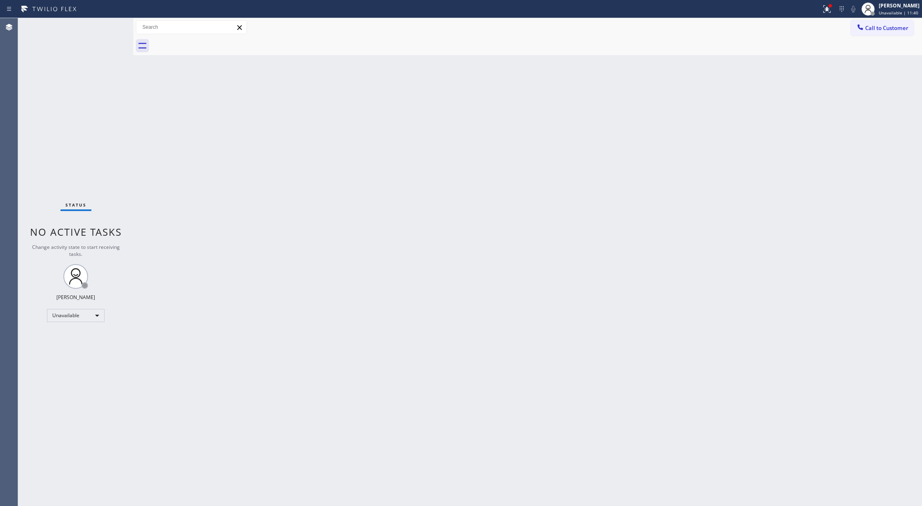
click at [114, 23] on div "Status No active tasks Change activity state to start receiving tasks. Lilibeth…" at bounding box center [75, 262] width 115 height 488
